Goal: Transaction & Acquisition: Purchase product/service

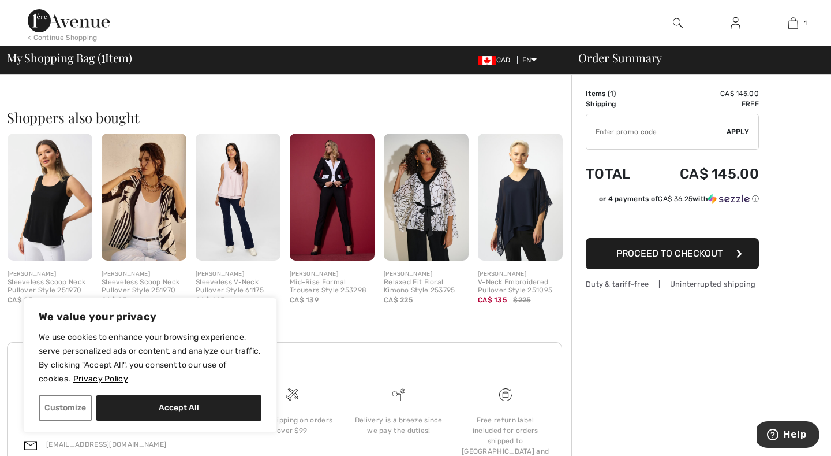
scroll to position [245, 0]
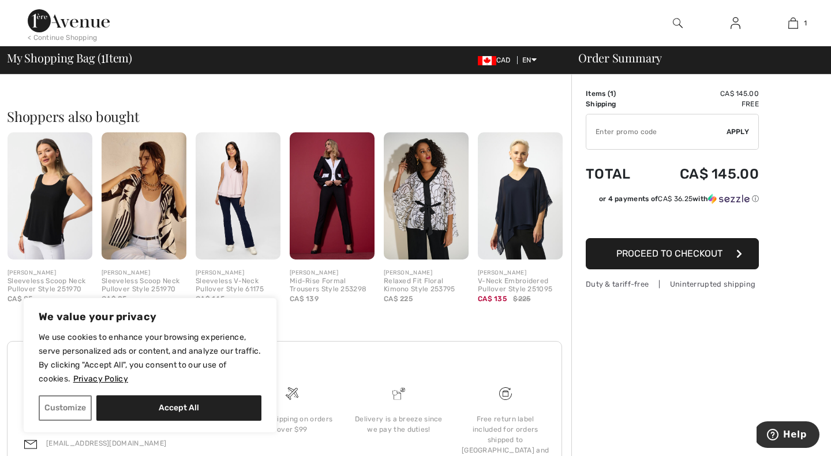
click at [83, 35] on div "< Continue Shopping" at bounding box center [63, 37] width 70 height 10
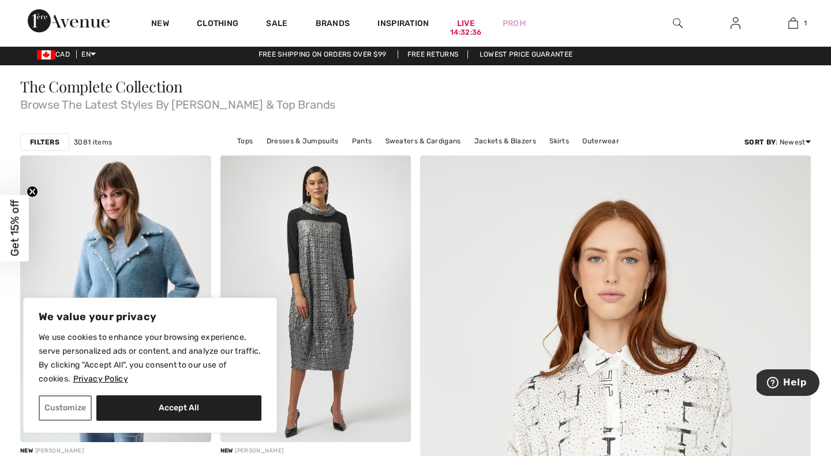
scroll to position [3, 0]
click at [547, 54] on link "Lowest Price Guarantee" at bounding box center [527, 54] width 112 height 8
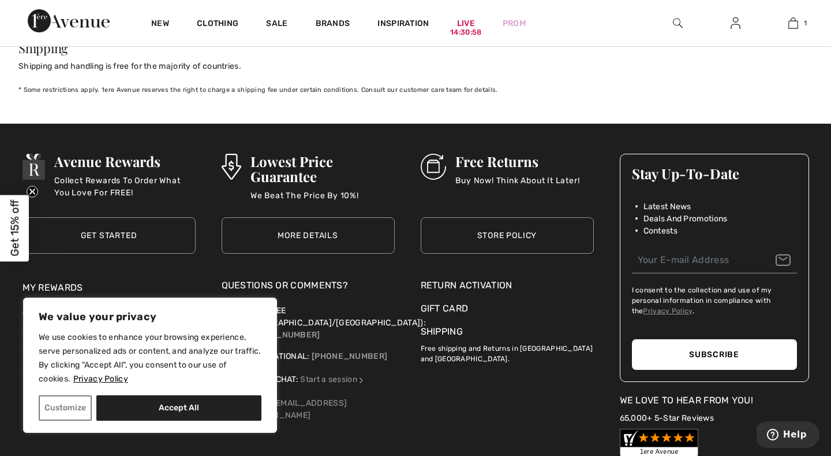
scroll to position [1214, 0]
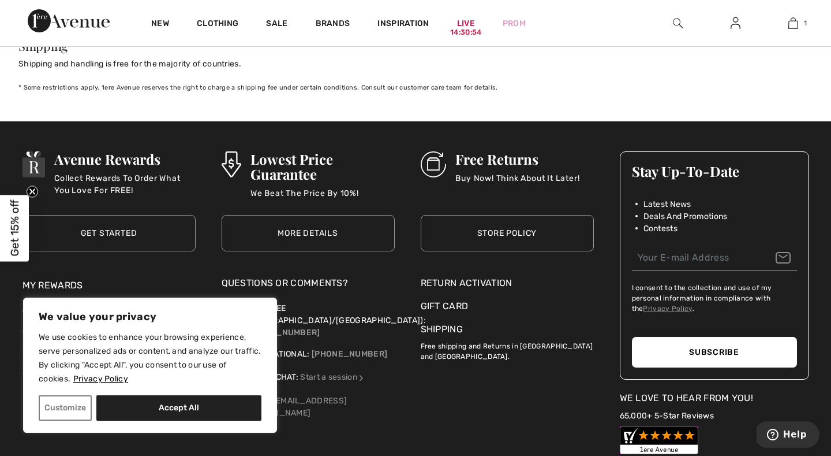
click at [326, 215] on link "More Details" at bounding box center [308, 233] width 173 height 36
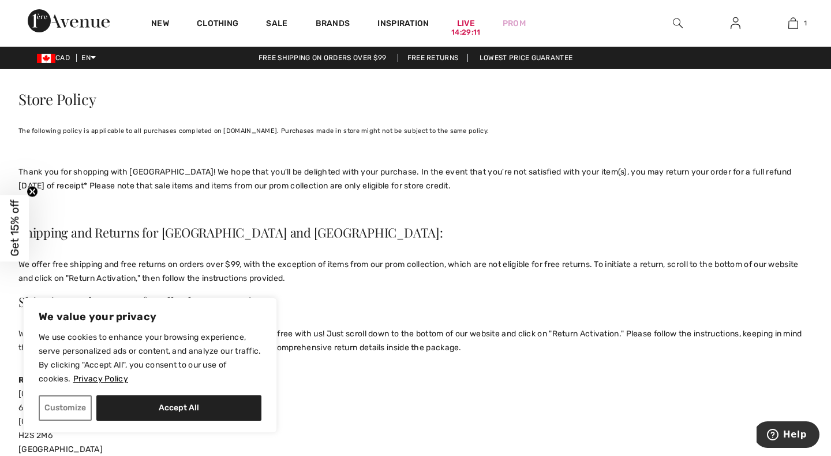
scroll to position [0, 0]
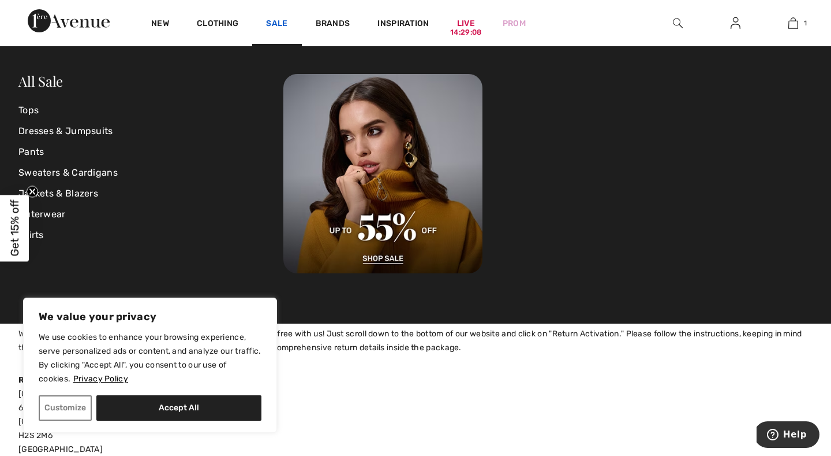
click at [274, 18] on link "Sale" at bounding box center [276, 24] width 21 height 12
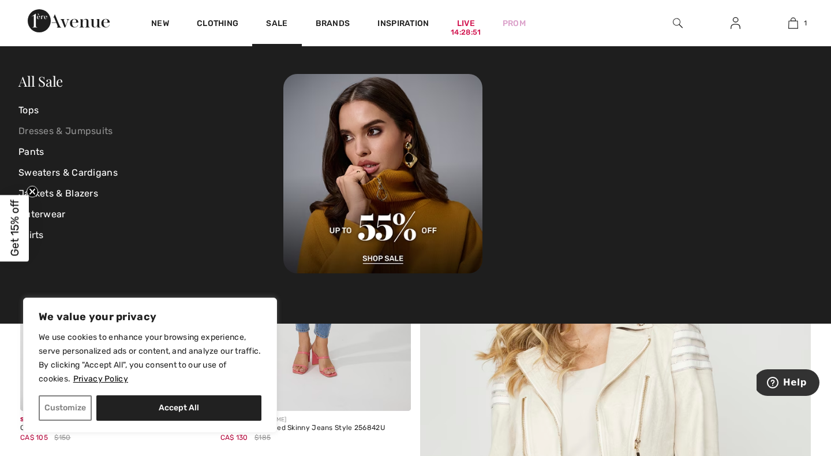
scroll to position [68, 0]
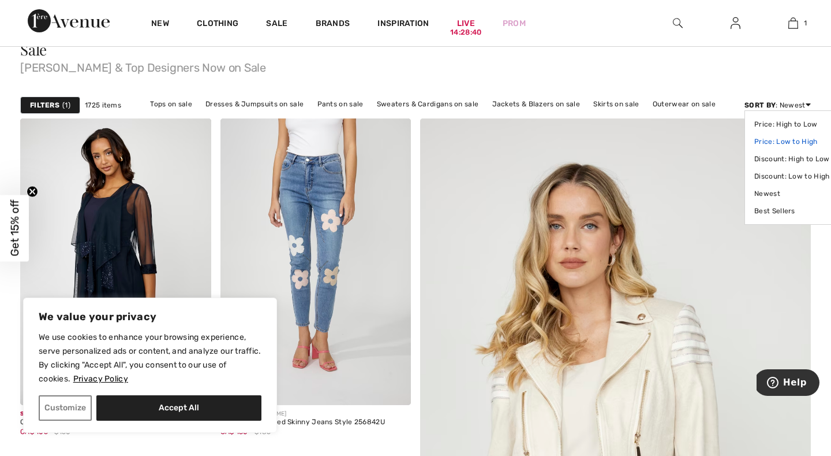
click at [790, 139] on link "Price: Low to High" at bounding box center [792, 141] width 75 height 17
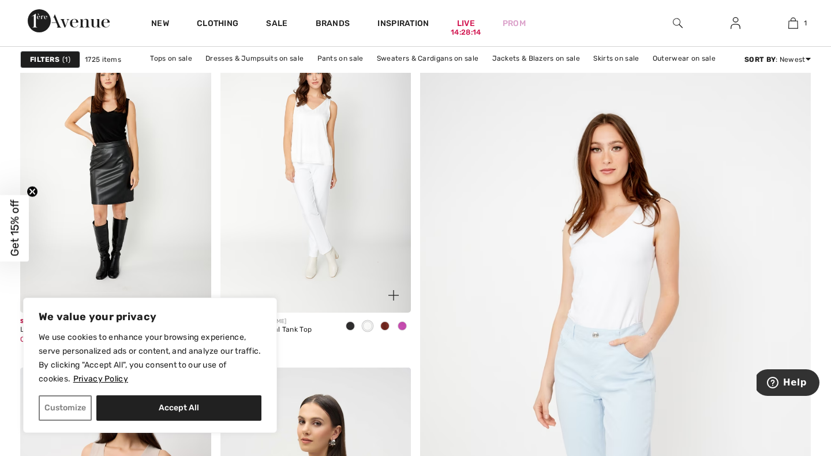
scroll to position [144, 0]
click at [307, 165] on img at bounding box center [316, 169] width 191 height 286
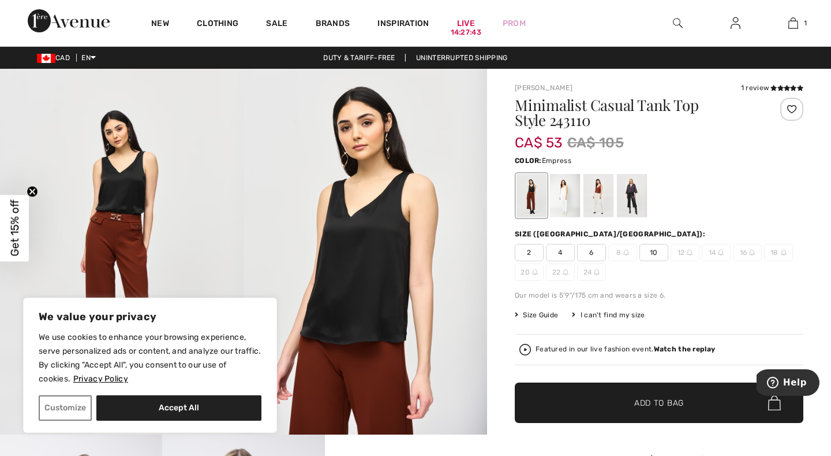
click at [640, 195] on div at bounding box center [632, 195] width 30 height 43
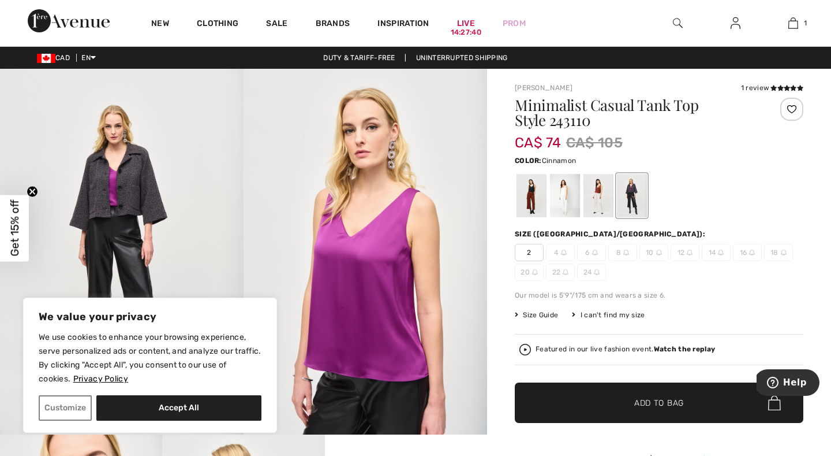
click at [602, 193] on div at bounding box center [599, 195] width 30 height 43
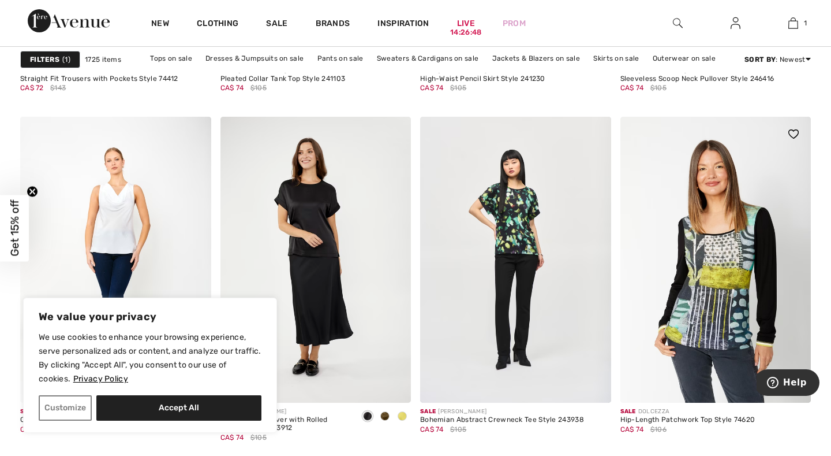
scroll to position [2223, 0]
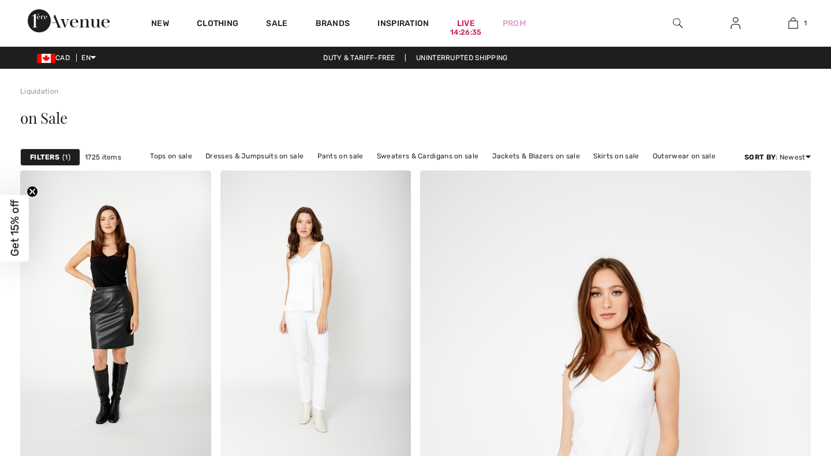
checkbox input "true"
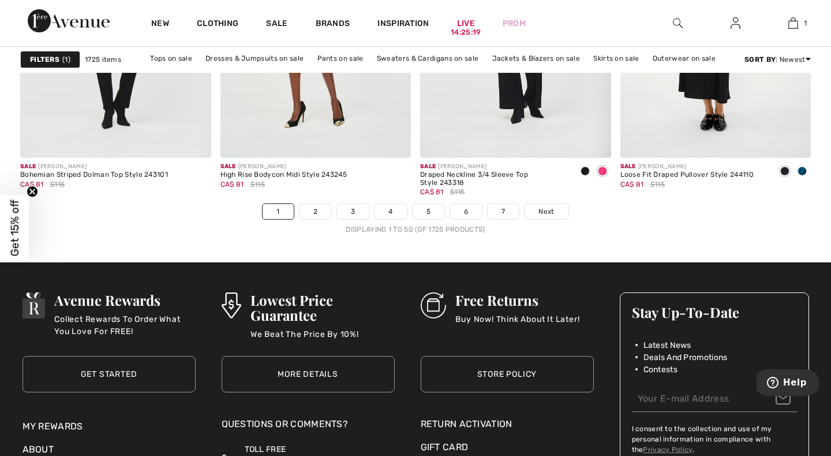
scroll to position [5181, 0]
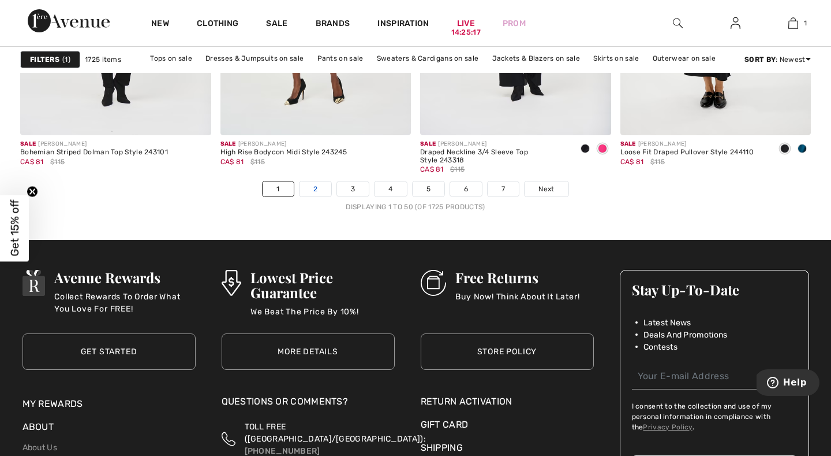
click at [314, 191] on link "2" at bounding box center [316, 188] width 32 height 15
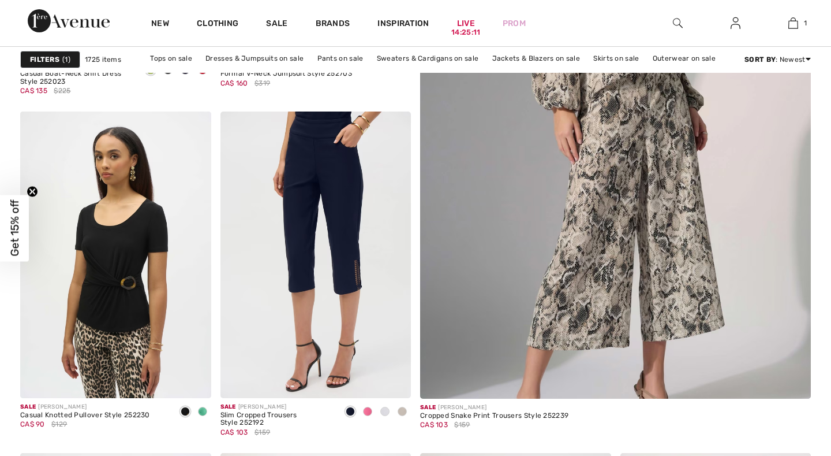
scroll to position [440, 0]
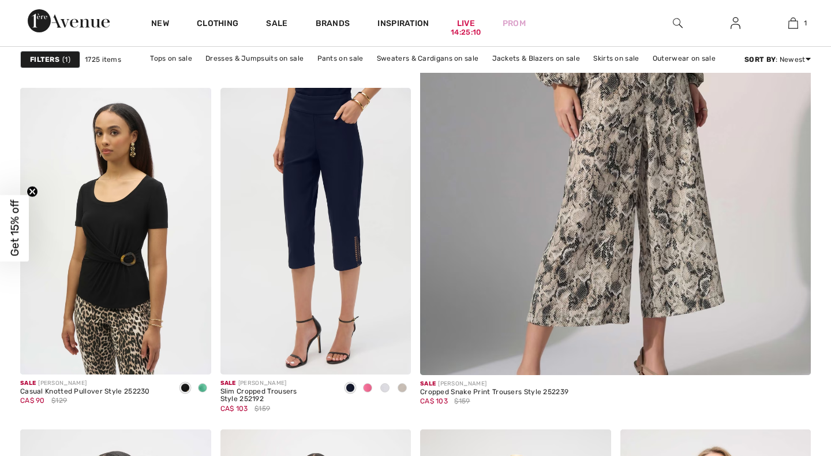
checkbox input "true"
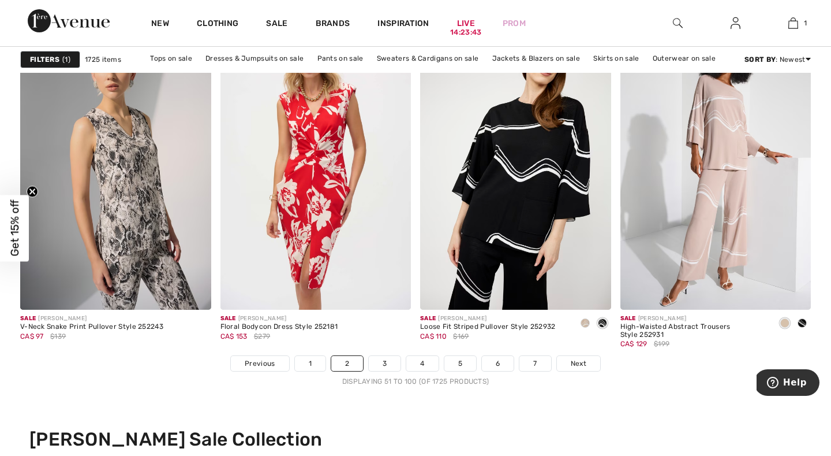
scroll to position [5028, 0]
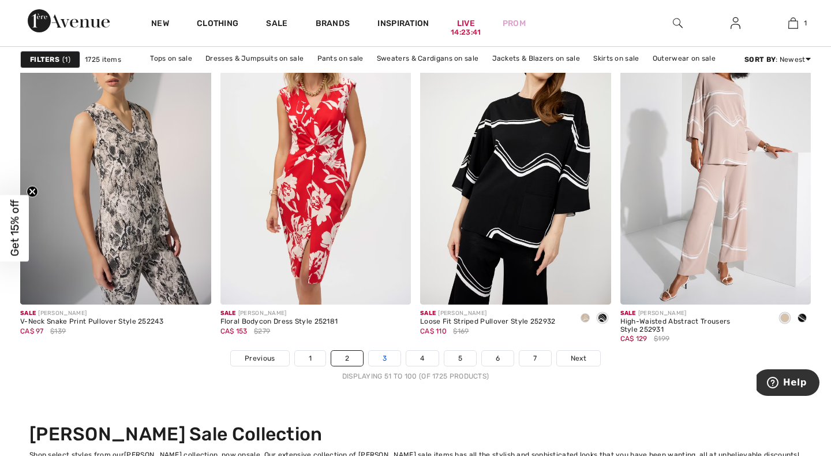
click at [378, 355] on link "3" at bounding box center [385, 357] width 32 height 15
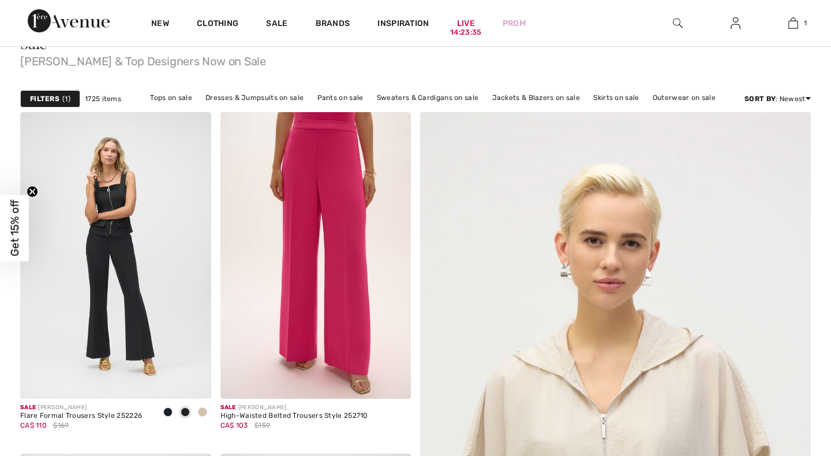
checkbox input "true"
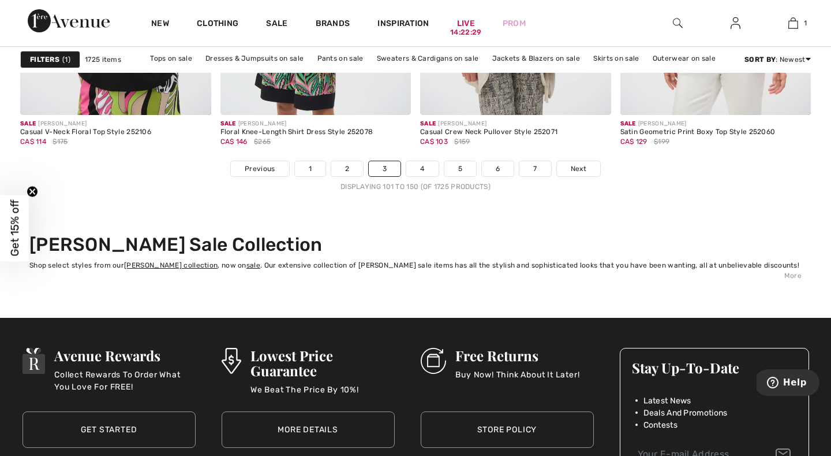
scroll to position [5218, 0]
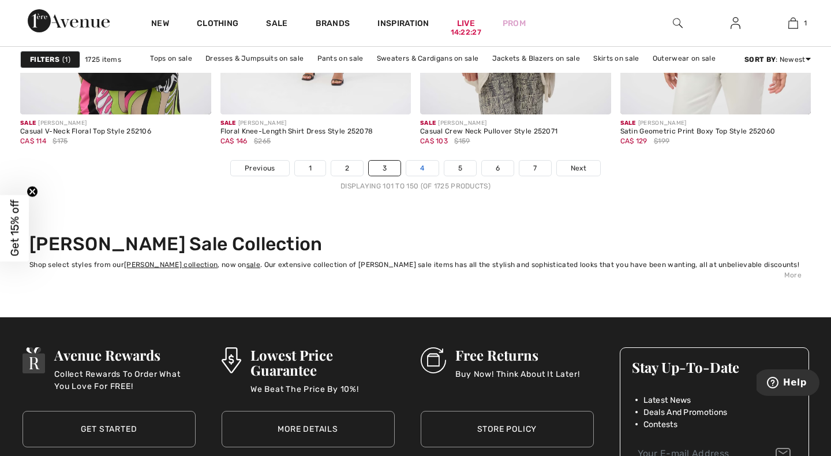
click at [423, 171] on link "4" at bounding box center [422, 168] width 32 height 15
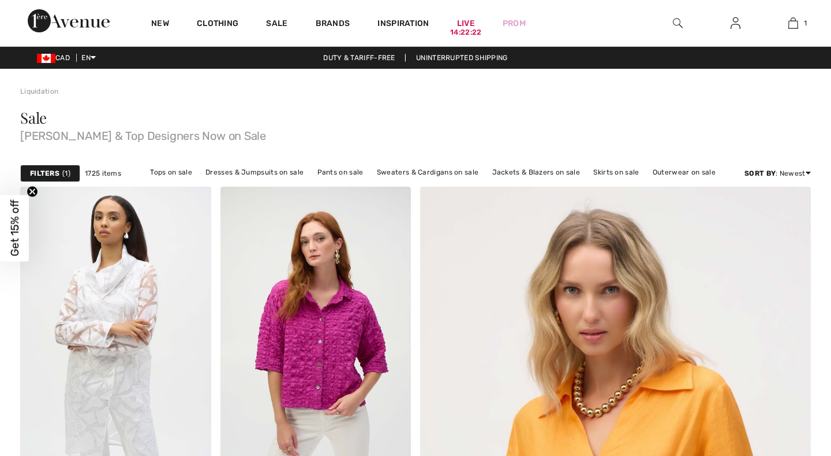
checkbox input "true"
